Goal: Task Accomplishment & Management: Manage account settings

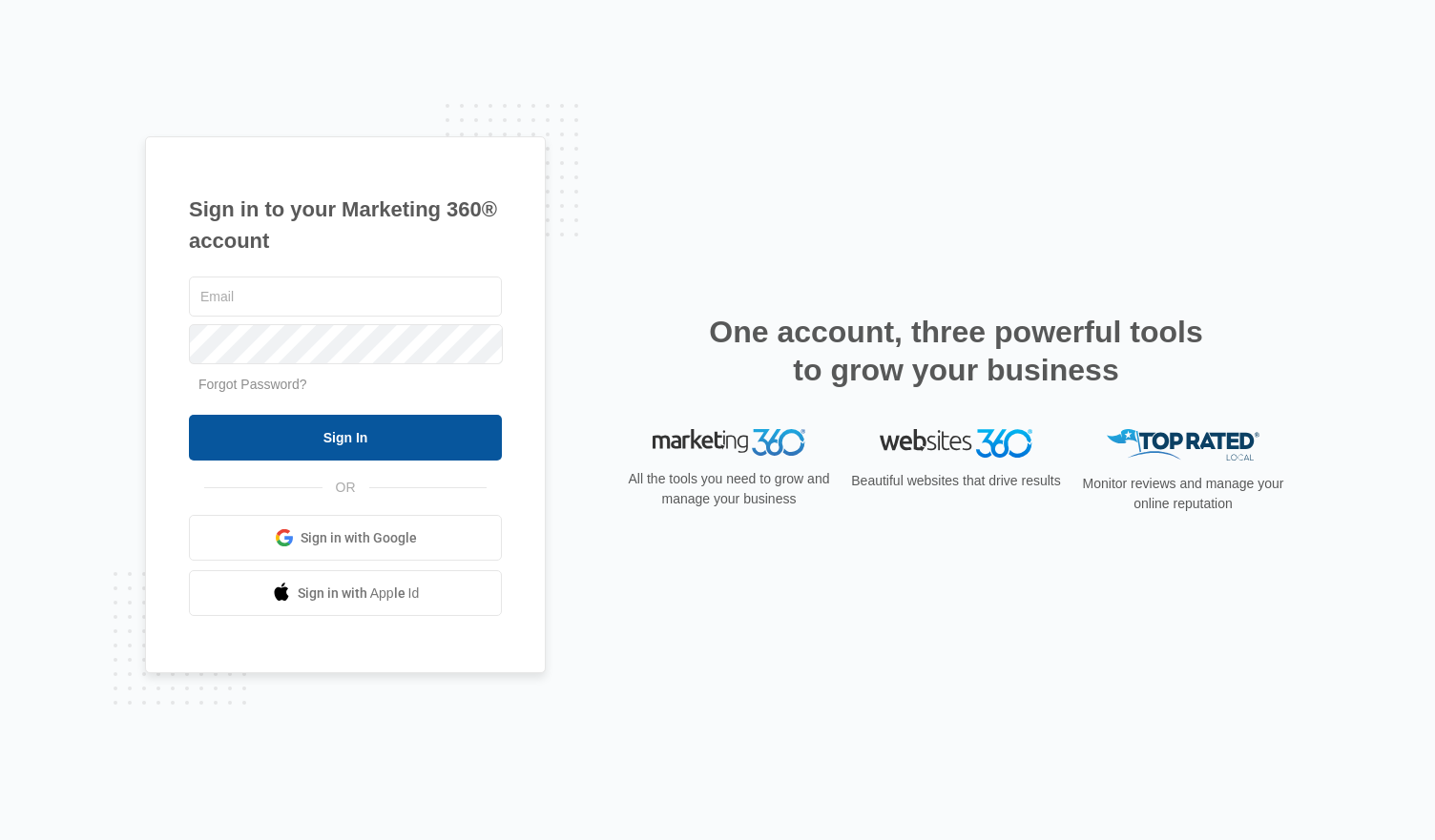
type input "[PERSON_NAME][EMAIL_ADDRESS][DOMAIN_NAME]"
click at [340, 426] on input "Sign In" at bounding box center [346, 438] width 313 height 46
